Goal: Task Accomplishment & Management: Use online tool/utility

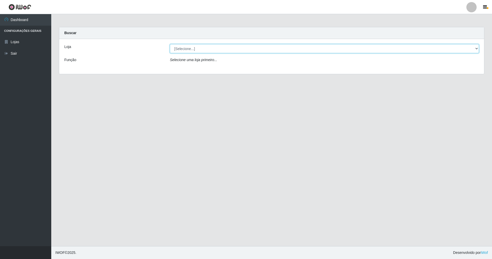
click at [476, 47] on select "[Selecione...] SuperShow - Asa Norte" at bounding box center [324, 48] width 309 height 9
select select "71"
click at [170, 44] on select "[Selecione...] SuperShow - Asa Norte" at bounding box center [324, 48] width 309 height 9
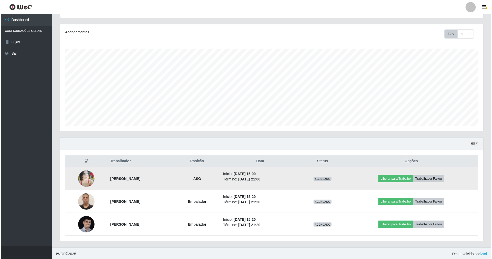
scroll to position [60, 0]
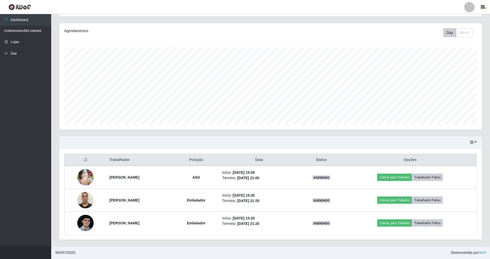
click at [219, 157] on th "Posição" at bounding box center [196, 160] width 46 height 12
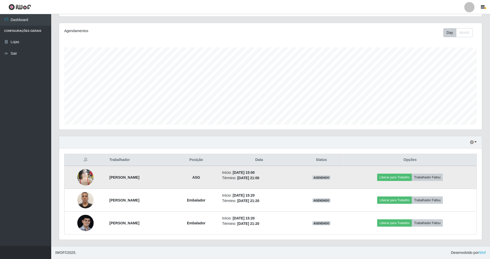
click at [84, 176] on img at bounding box center [85, 177] width 16 height 22
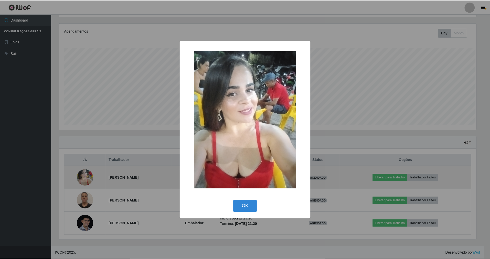
scroll to position [107, 419]
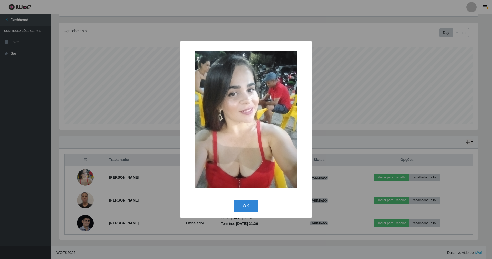
click at [157, 132] on div "× OK Cancel" at bounding box center [246, 129] width 492 height 259
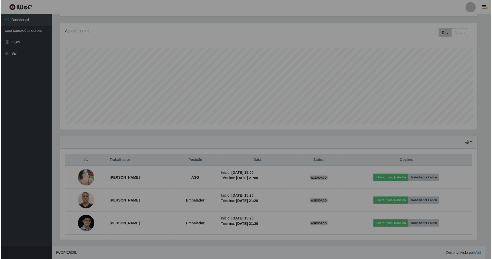
scroll to position [107, 423]
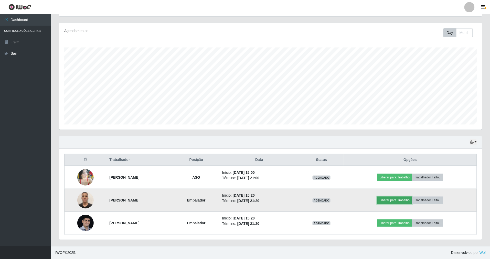
click at [410, 199] on button "Liberar para Trabalho" at bounding box center [395, 199] width 35 height 7
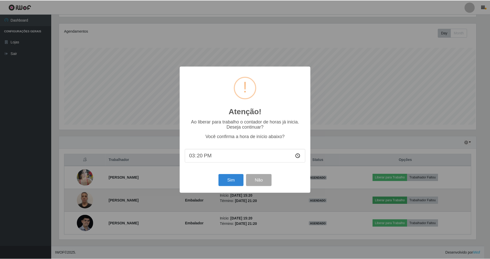
scroll to position [107, 419]
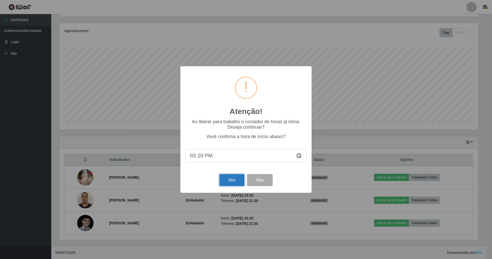
click at [236, 183] on button "Sim" at bounding box center [231, 180] width 25 height 12
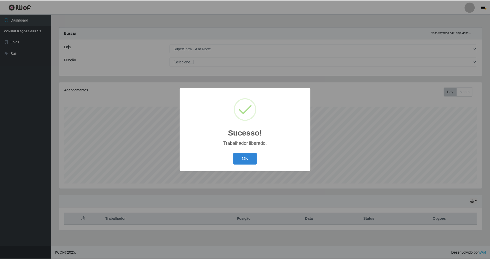
scroll to position [107, 425]
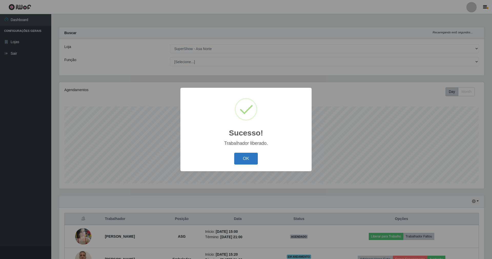
click at [248, 158] on button "OK" at bounding box center [246, 158] width 24 height 12
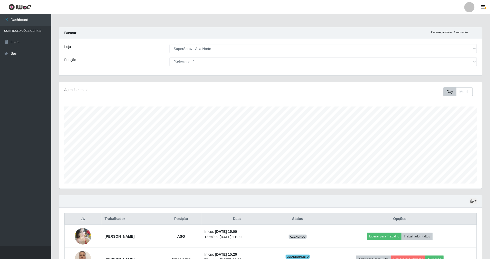
scroll to position [60, 0]
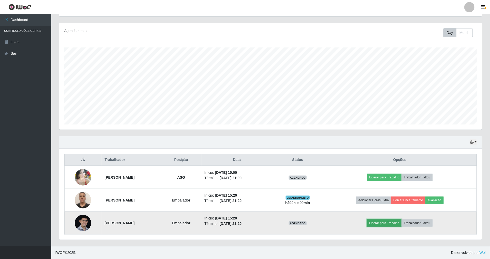
click at [398, 220] on button "Liberar para Trabalho" at bounding box center [384, 222] width 35 height 7
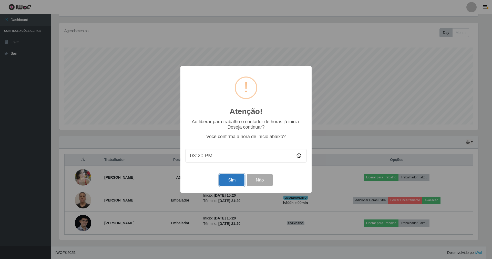
click at [230, 176] on button "Sim" at bounding box center [231, 180] width 25 height 12
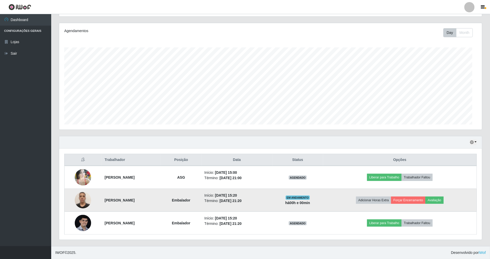
scroll to position [107, 425]
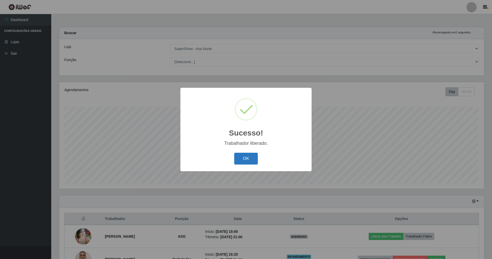
click at [247, 155] on button "OK" at bounding box center [246, 158] width 24 height 12
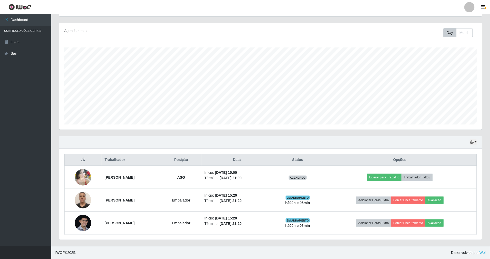
scroll to position [60, 0]
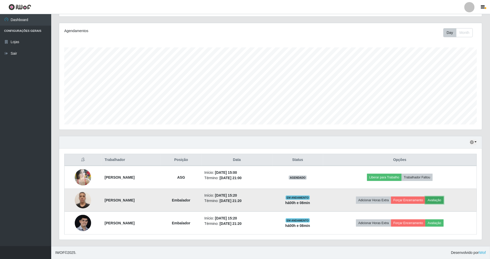
click at [444, 199] on button "Avaliação" at bounding box center [435, 199] width 18 height 7
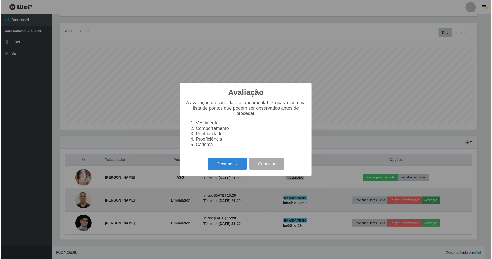
scroll to position [107, 419]
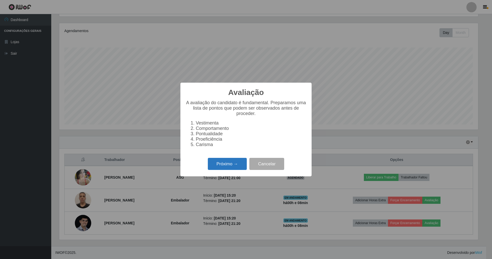
click at [225, 162] on button "Próximo →" at bounding box center [227, 164] width 39 height 12
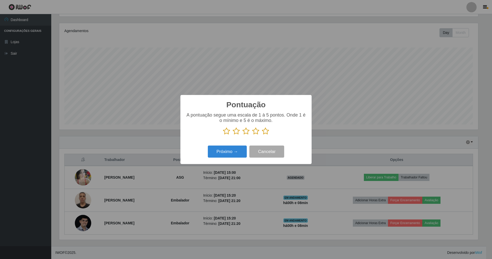
scroll to position [256102, 255790]
click at [265, 130] on icon at bounding box center [265, 131] width 7 height 8
click at [262, 135] on input "radio" at bounding box center [262, 135] width 0 height 0
click at [232, 151] on button "Próximo →" at bounding box center [227, 151] width 39 height 12
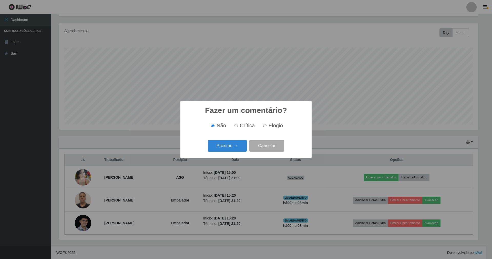
click at [265, 126] on input "Elogio" at bounding box center [264, 125] width 3 height 3
radio input "true"
click at [238, 146] on button "Próximo →" at bounding box center [227, 146] width 39 height 12
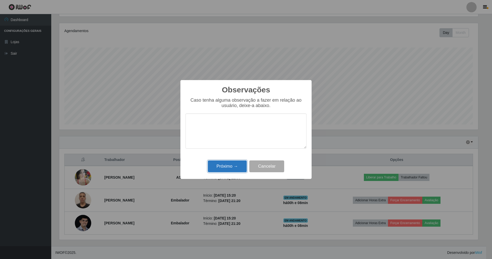
click at [236, 164] on button "Próximo →" at bounding box center [227, 166] width 39 height 12
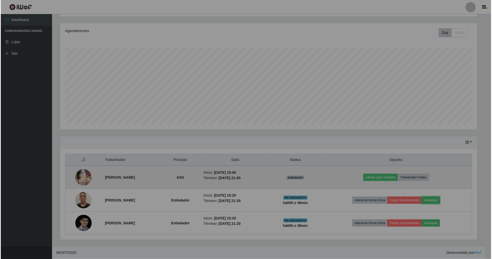
scroll to position [107, 423]
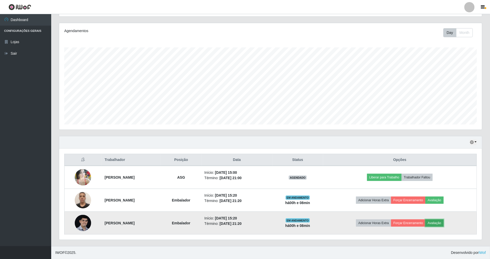
click at [444, 223] on button "Avaliação" at bounding box center [435, 222] width 18 height 7
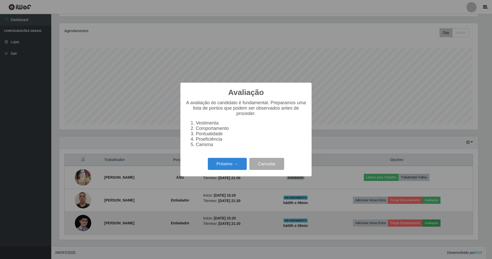
scroll to position [107, 419]
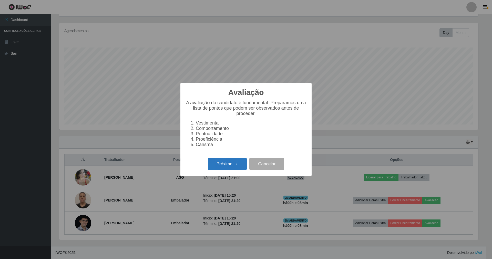
click at [226, 169] on button "Próximo →" at bounding box center [227, 164] width 39 height 12
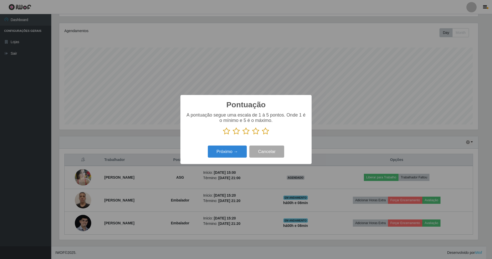
click at [267, 131] on icon at bounding box center [265, 131] width 7 height 8
click at [262, 135] on input "radio" at bounding box center [262, 135] width 0 height 0
click at [235, 151] on button "Próximo →" at bounding box center [227, 151] width 39 height 12
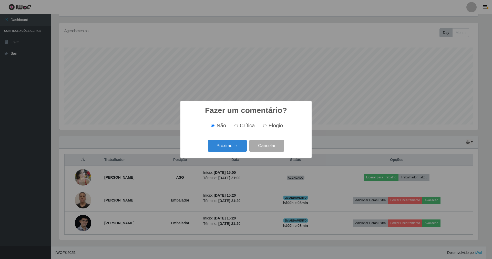
click at [263, 125] on input "Elogio" at bounding box center [264, 125] width 3 height 3
radio input "true"
click at [238, 144] on button "Próximo →" at bounding box center [227, 146] width 39 height 12
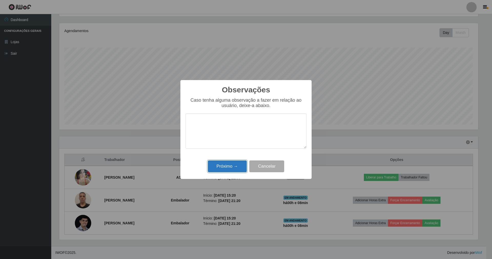
click at [231, 164] on button "Próximo →" at bounding box center [227, 166] width 39 height 12
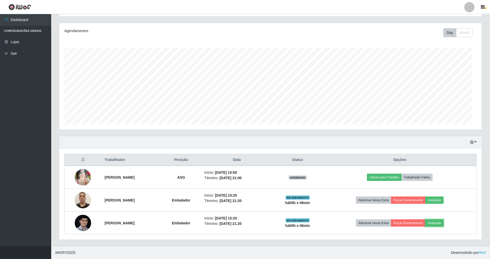
scroll to position [107, 423]
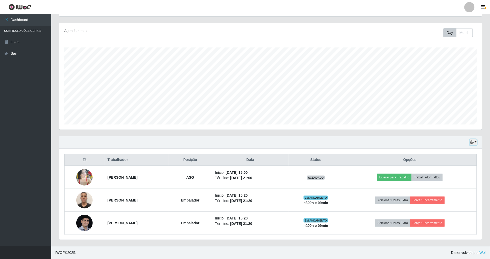
click at [473, 140] on icon "button" at bounding box center [472, 142] width 4 height 4
click at [386, 151] on div "Trabalhador Posição Data Status Opções [PERSON_NAME] ASG Início: [DATE] 15:00 T…" at bounding box center [270, 193] width 423 height 91
click at [473, 141] on icon "button" at bounding box center [472, 142] width 4 height 4
click at [455, 159] on button "1 dia" at bounding box center [457, 162] width 40 height 11
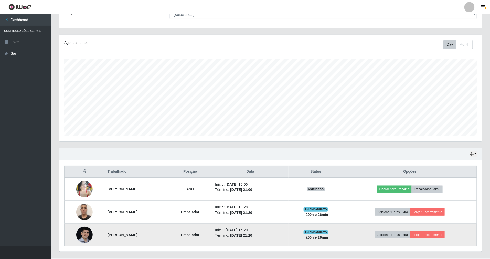
scroll to position [60, 0]
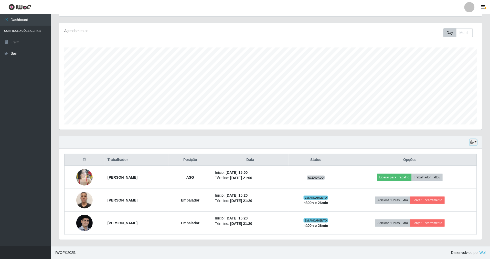
click at [472, 140] on icon "button" at bounding box center [472, 142] width 4 height 4
click at [451, 172] on button "3 dias" at bounding box center [457, 172] width 40 height 11
click at [473, 141] on icon "button" at bounding box center [472, 142] width 4 height 4
click at [449, 183] on button "1 Semana" at bounding box center [457, 183] width 40 height 11
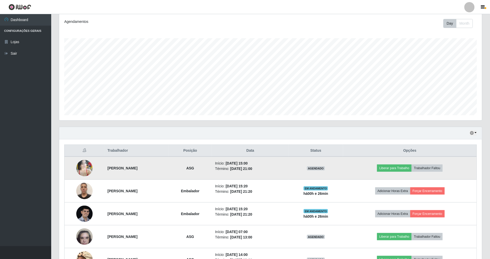
scroll to position [106, 0]
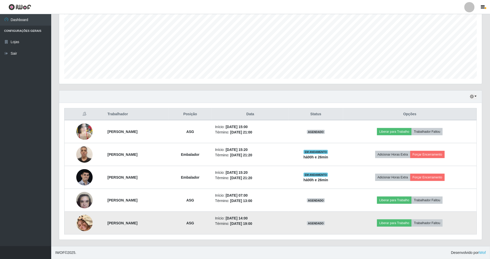
click at [85, 221] on img at bounding box center [84, 222] width 16 height 29
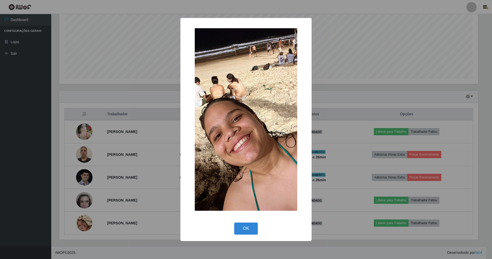
click at [162, 105] on div "× OK Cancel" at bounding box center [246, 129] width 492 height 259
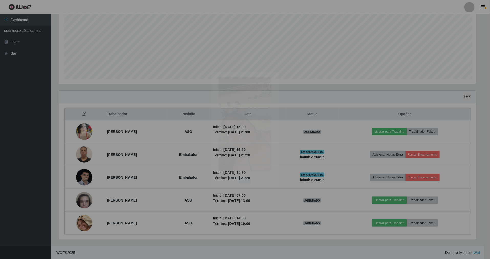
scroll to position [107, 423]
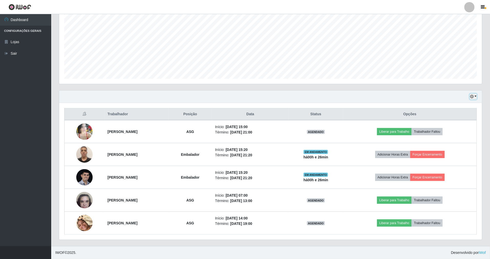
click at [472, 95] on icon "button" at bounding box center [472, 97] width 4 height 4
click at [464, 104] on button "Hoje" at bounding box center [457, 105] width 40 height 11
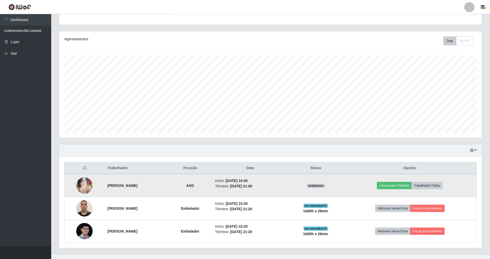
scroll to position [60, 0]
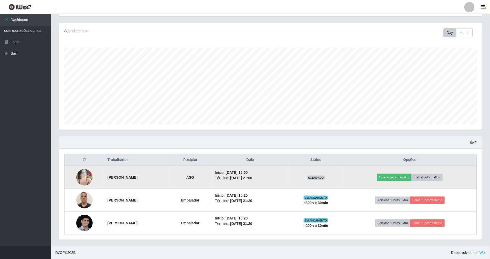
click at [84, 173] on img at bounding box center [84, 177] width 16 height 22
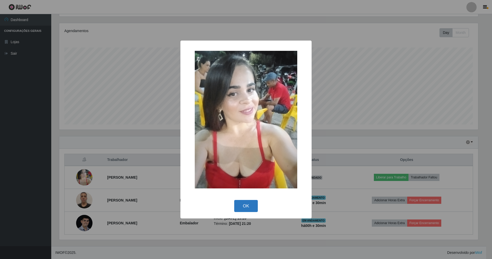
click at [250, 205] on button "OK" at bounding box center [246, 206] width 24 height 12
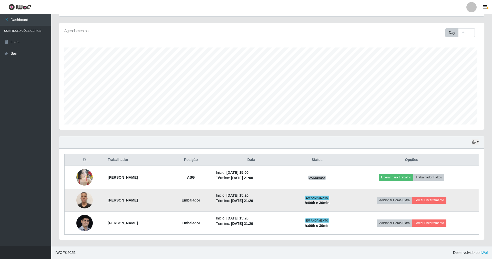
scroll to position [107, 423]
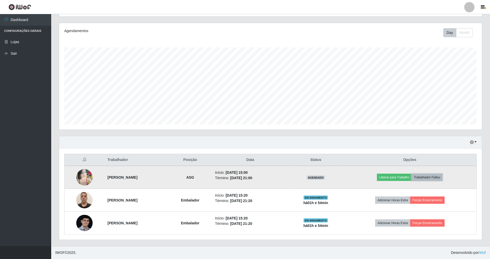
click at [434, 175] on button "Trabalhador Faltou" at bounding box center [427, 176] width 31 height 7
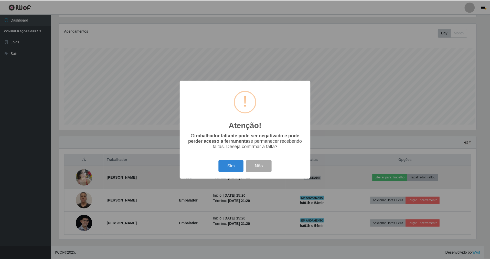
scroll to position [107, 419]
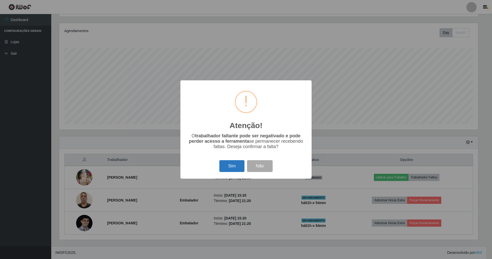
click at [227, 170] on button "Sim" at bounding box center [231, 166] width 25 height 12
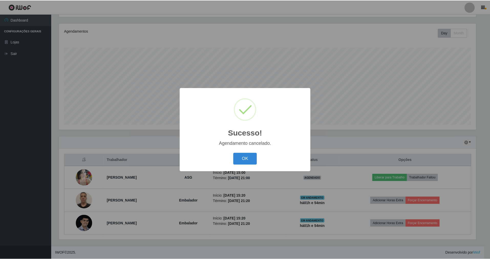
scroll to position [37, 0]
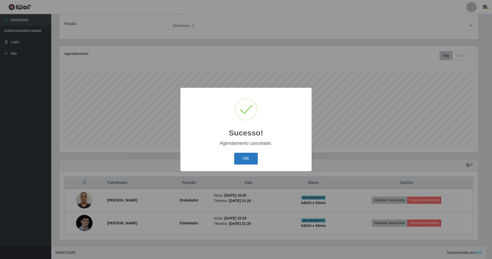
click at [251, 160] on button "OK" at bounding box center [246, 158] width 24 height 12
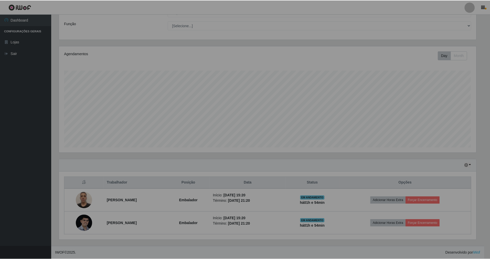
scroll to position [107, 423]
